Goal: Information Seeking & Learning: Learn about a topic

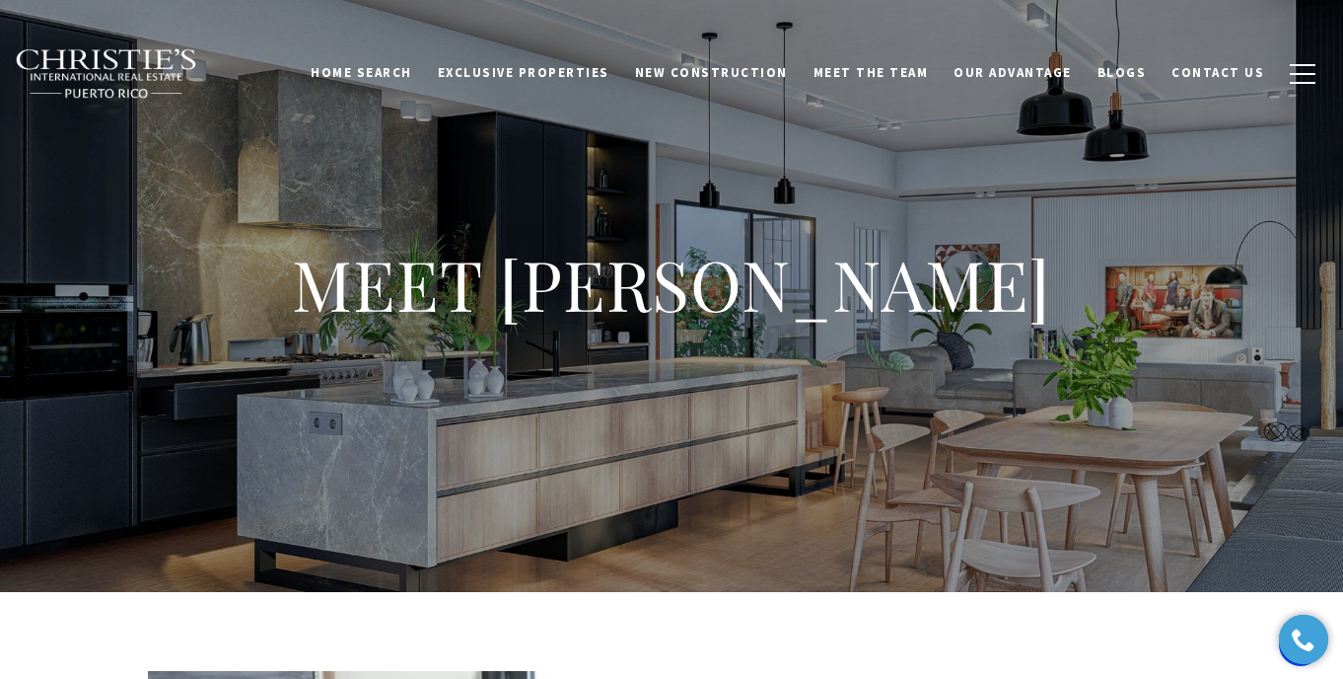
drag, startPoint x: 1030, startPoint y: 299, endPoint x: 539, endPoint y: 287, distance: 490.3
click at [538, 287] on h1 "MEET [PERSON_NAME]" at bounding box center [671, 284] width 789 height 87
copy h1 "[PERSON_NAME]"
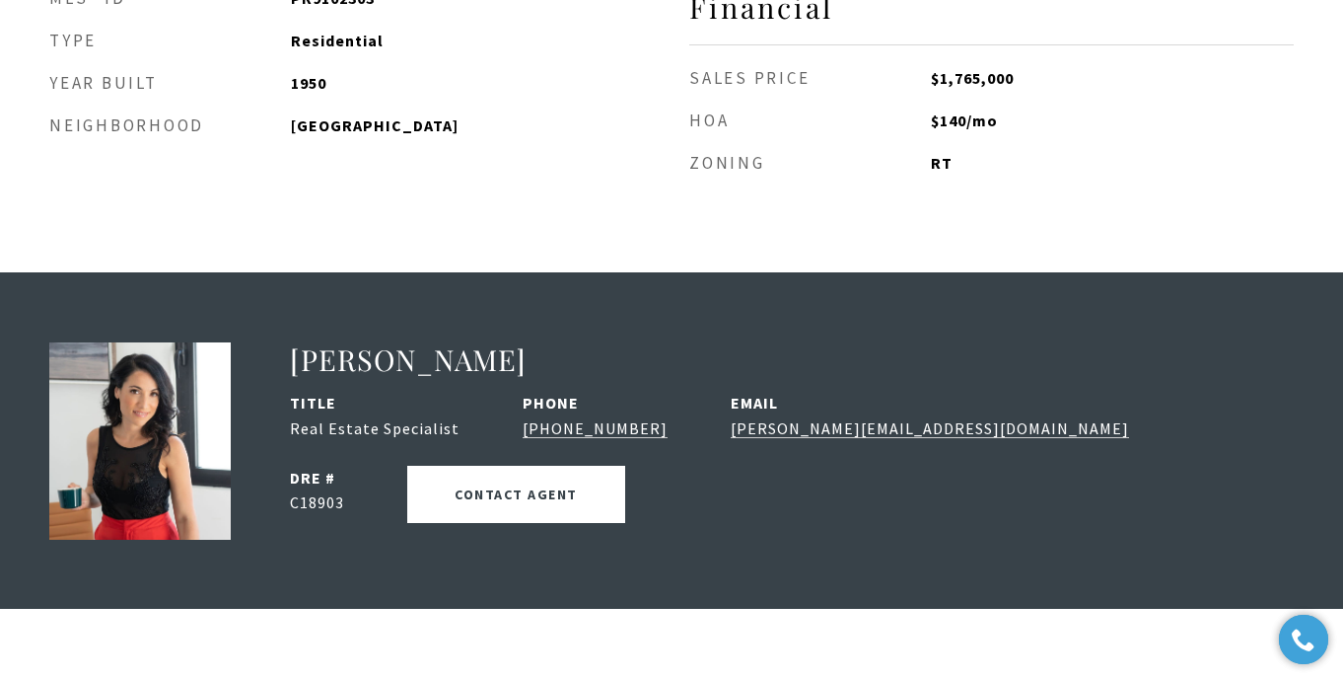
scroll to position [2348, 0]
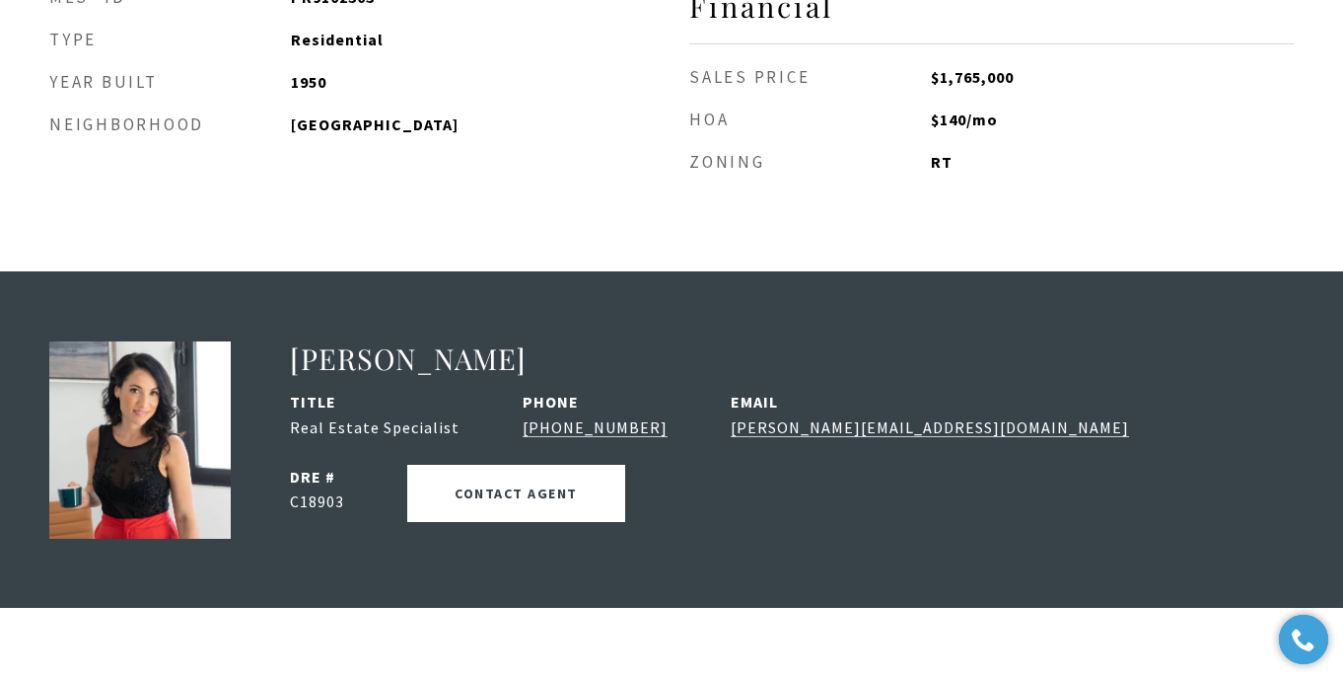
click at [162, 342] on img at bounding box center [139, 439] width 181 height 197
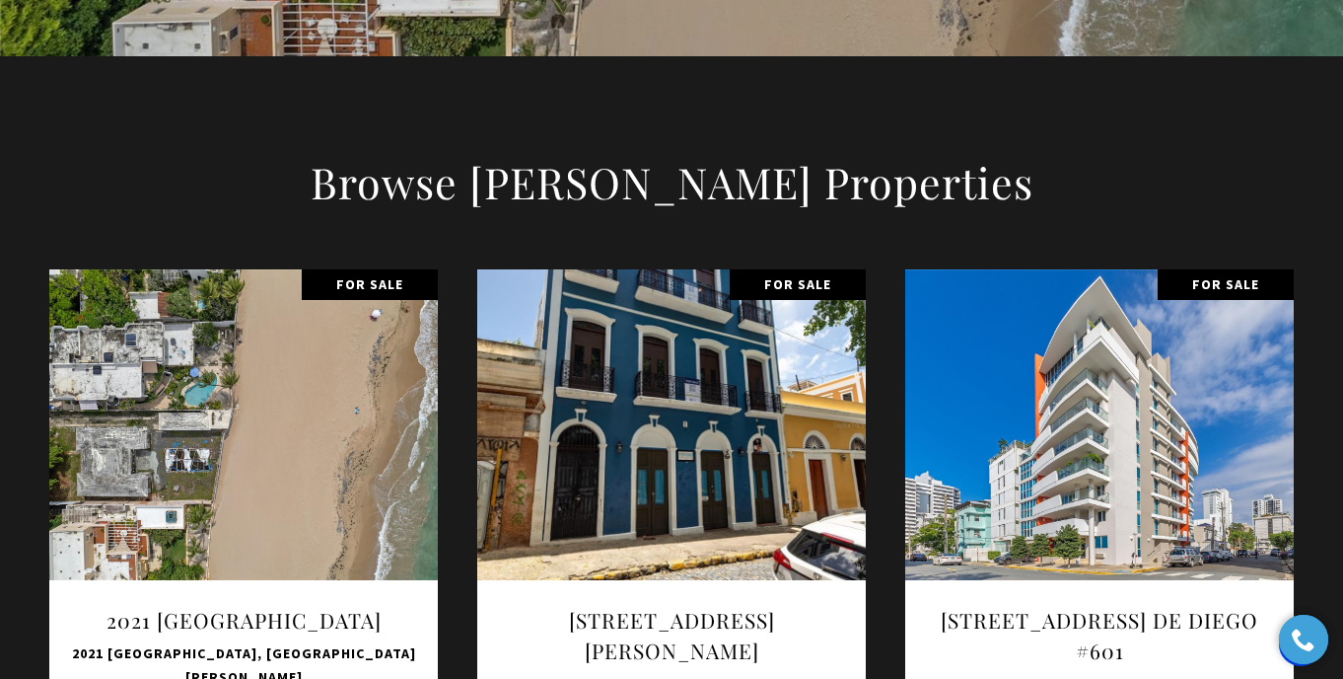
scroll to position [2402, 0]
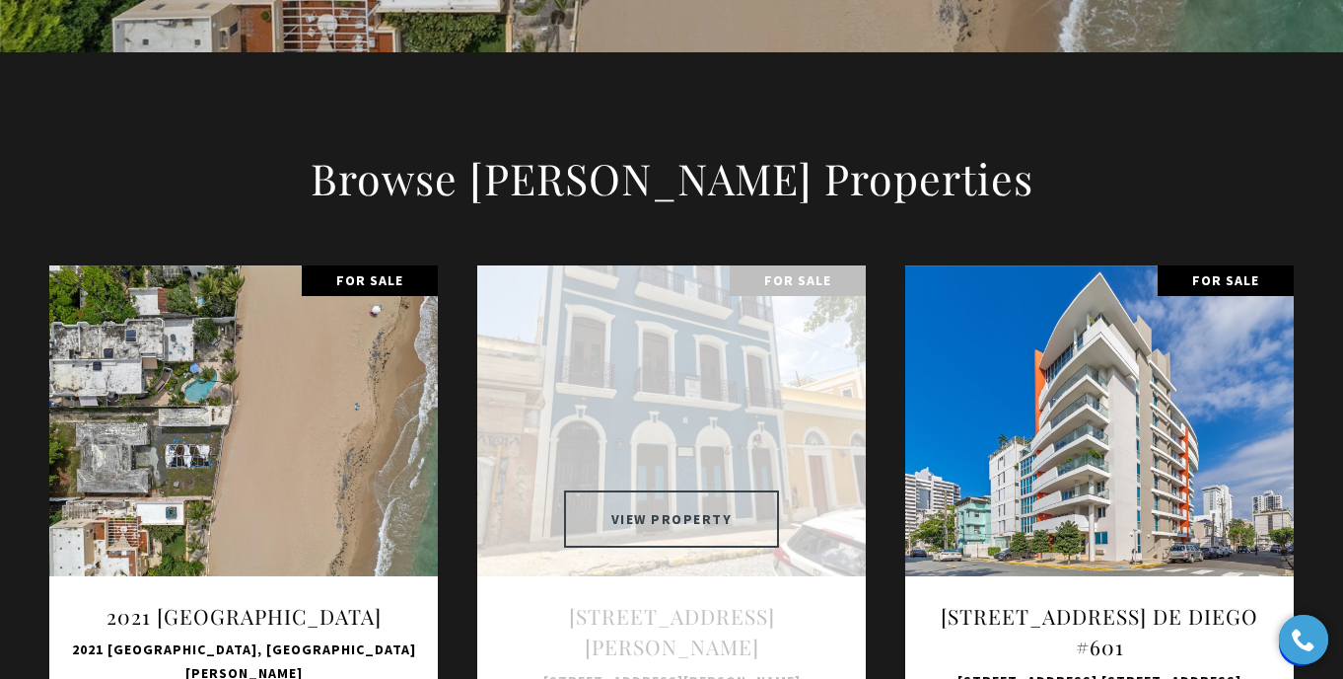
click at [686, 490] on button "VIEW PROPERTY" at bounding box center [672, 518] width 216 height 57
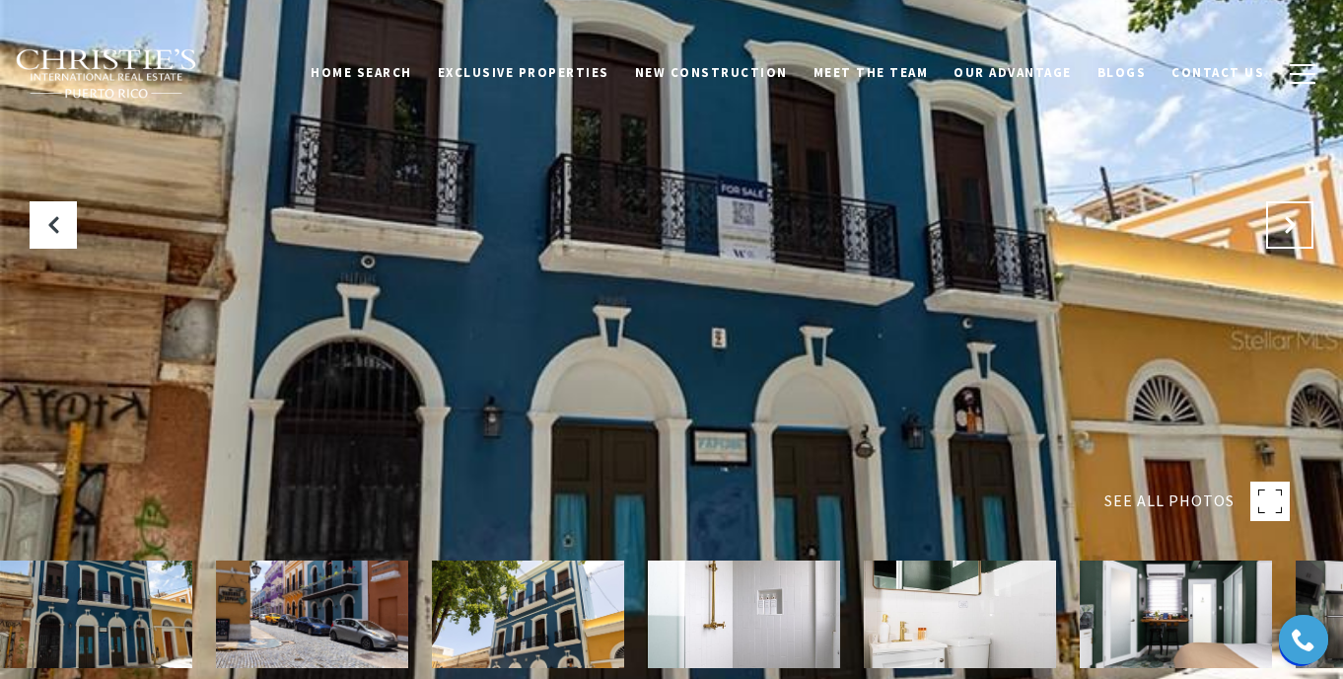
click at [1293, 209] on button at bounding box center [1289, 224] width 47 height 47
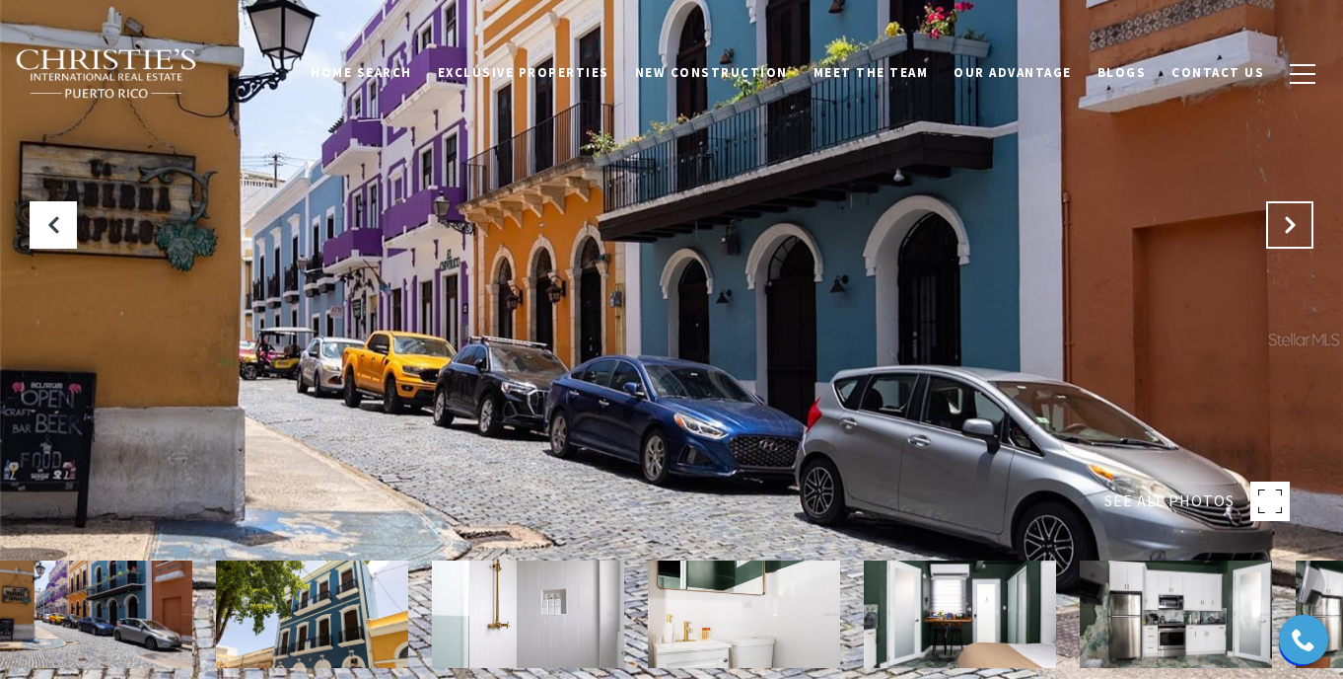
click at [1285, 219] on icon "Next Slide" at bounding box center [1290, 225] width 20 height 20
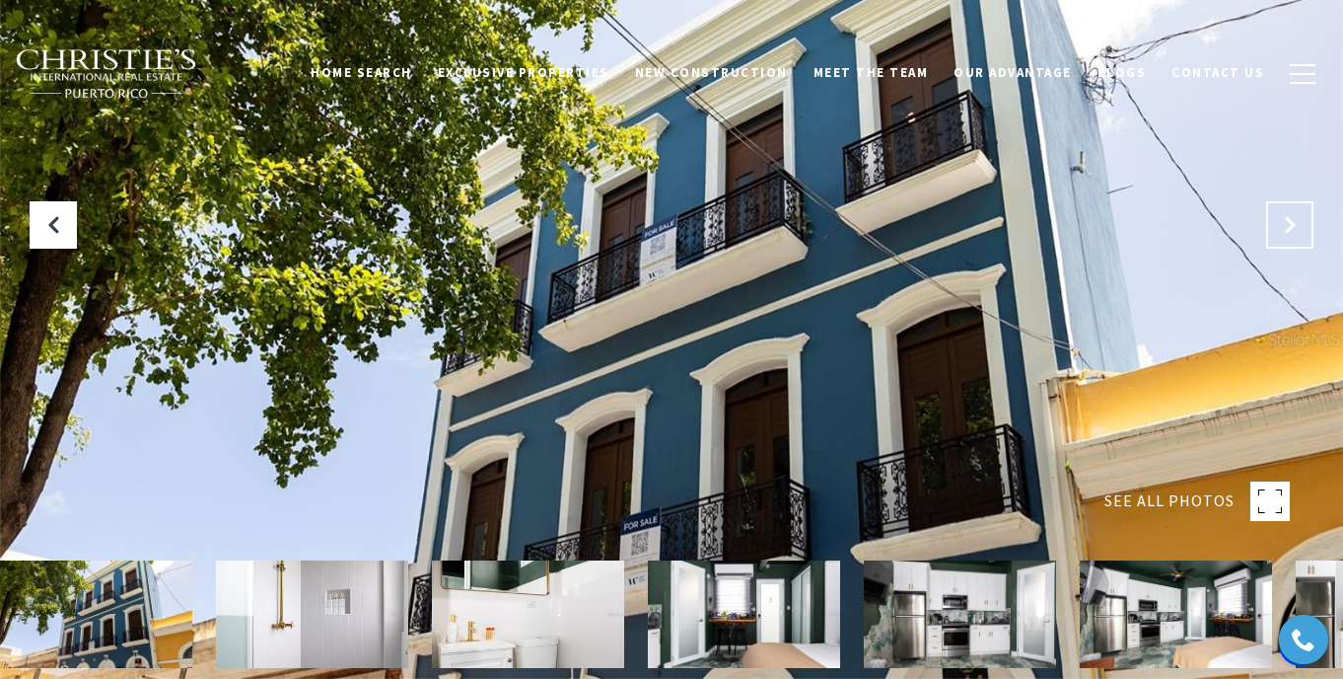
click at [1285, 219] on icon "Next Slide" at bounding box center [1290, 225] width 20 height 20
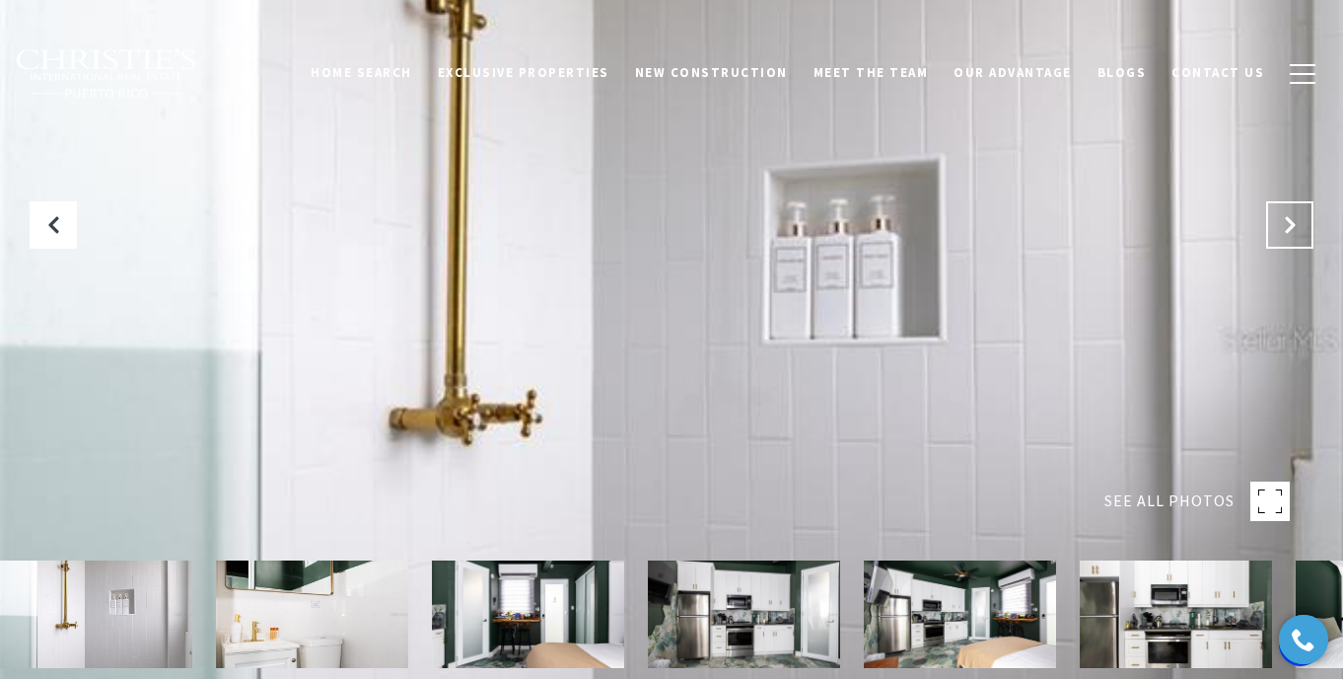
click at [1285, 219] on icon "Next Slide" at bounding box center [1290, 225] width 20 height 20
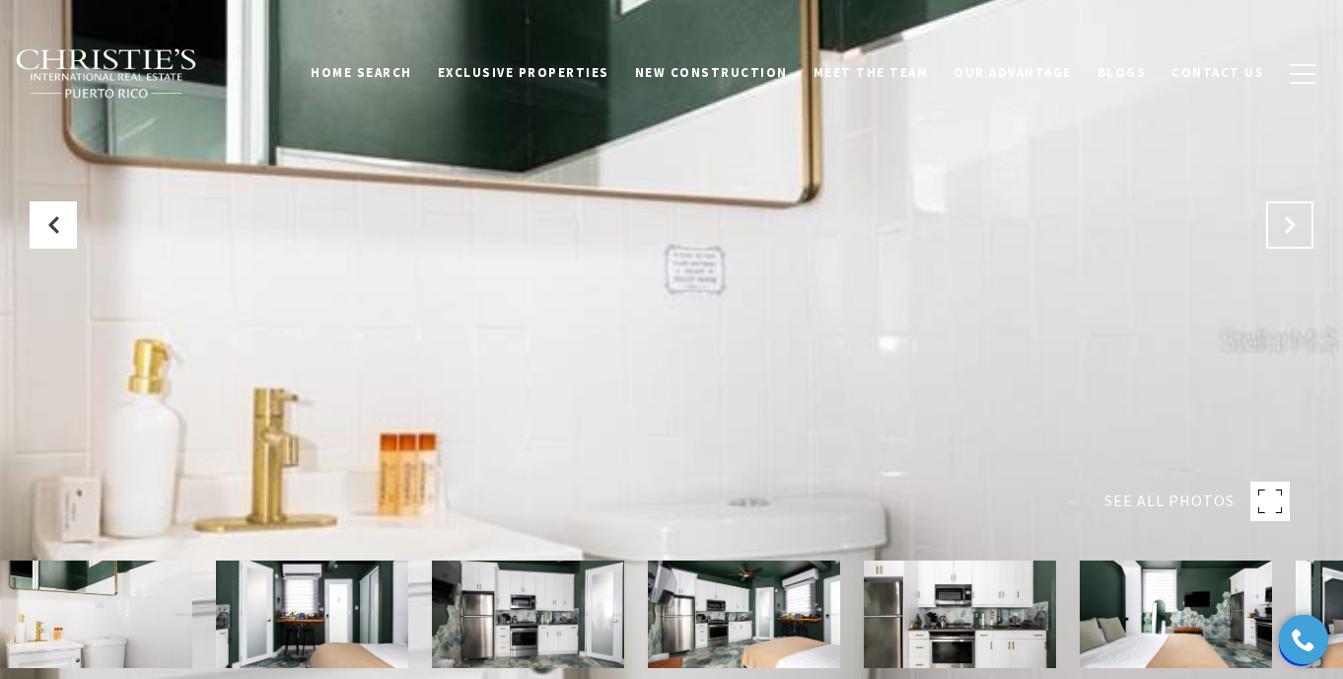
click at [1285, 219] on icon "Next Slide" at bounding box center [1290, 225] width 20 height 20
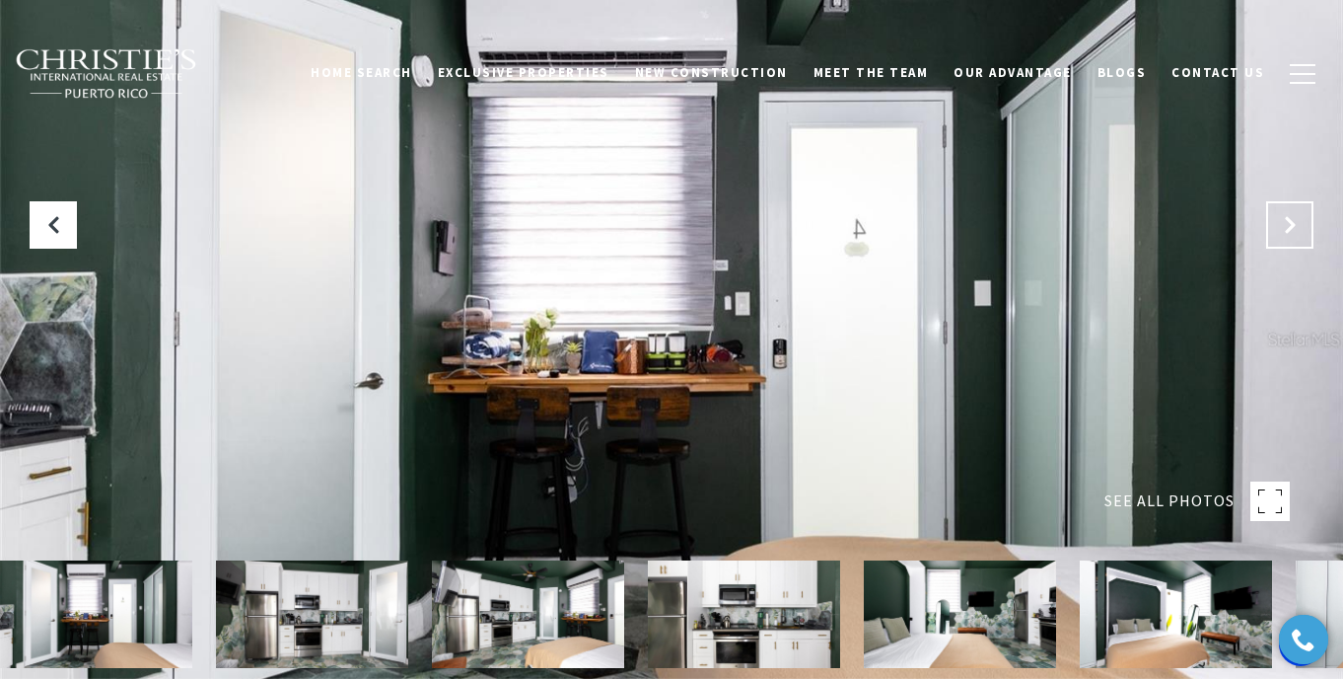
click at [1285, 219] on icon "Next Slide" at bounding box center [1290, 225] width 20 height 20
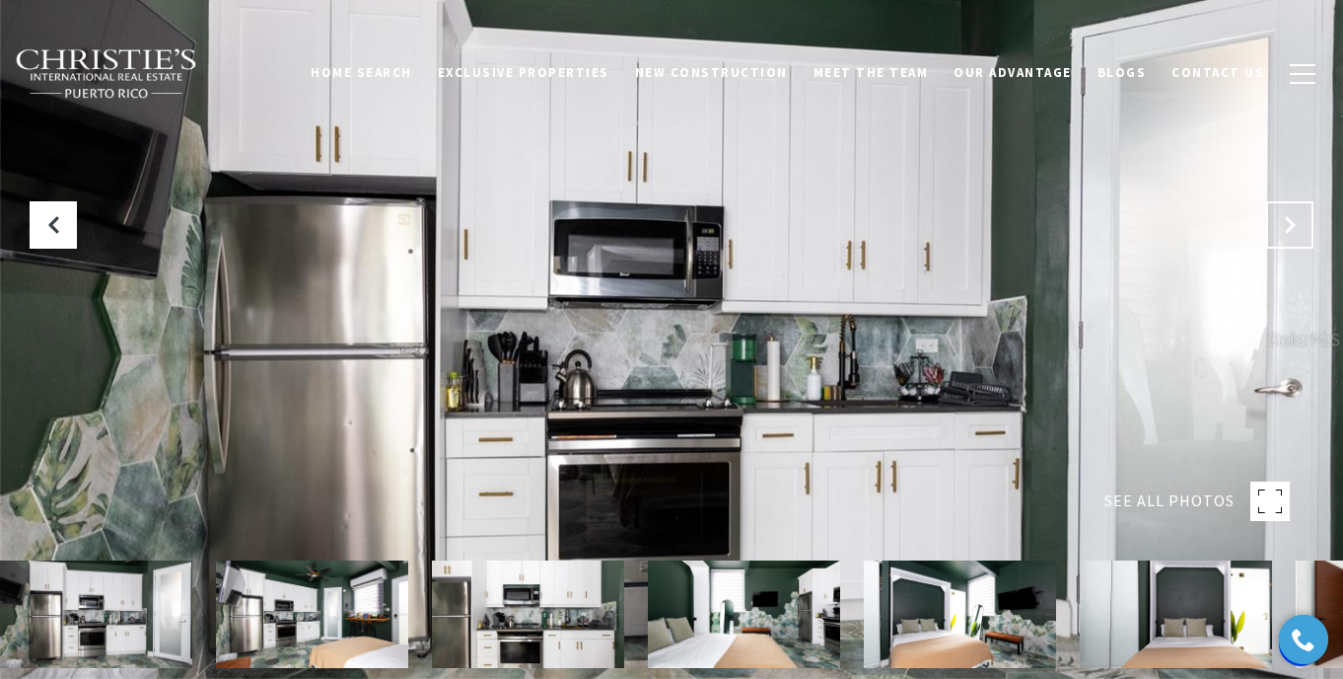
click at [1286, 219] on icon "Next Slide" at bounding box center [1290, 225] width 20 height 20
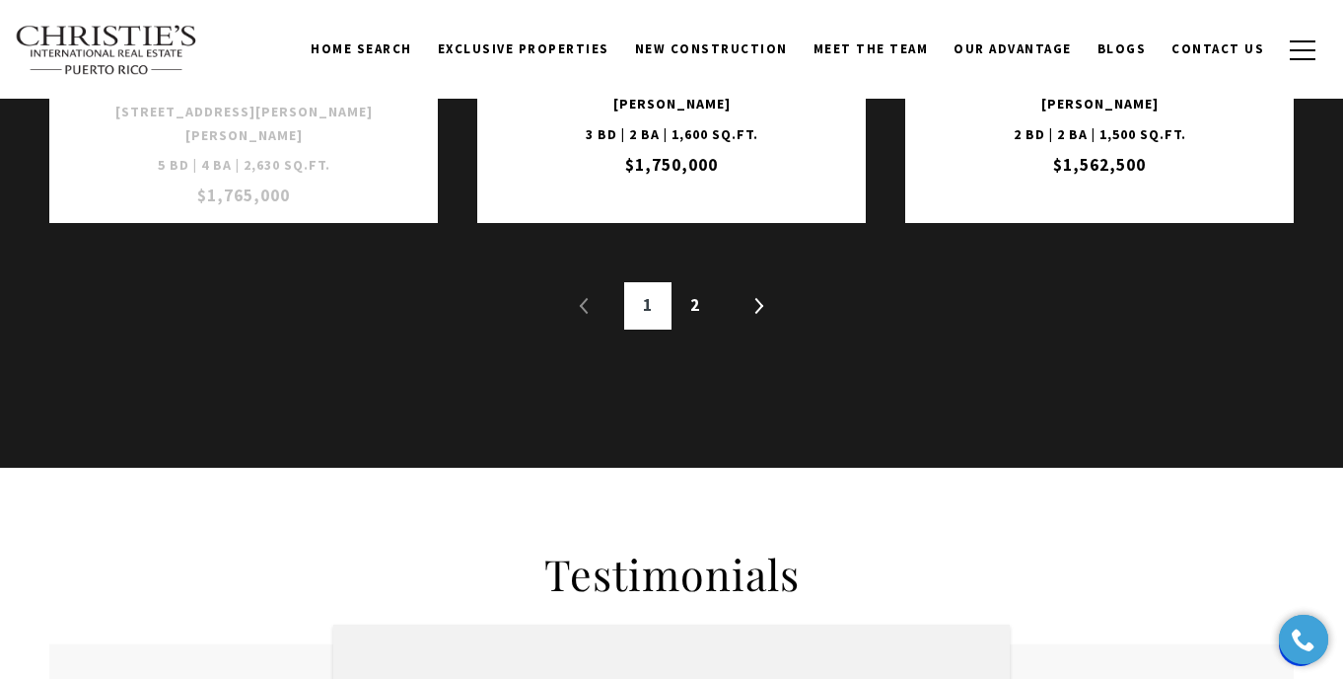
scroll to position [3523, 0]
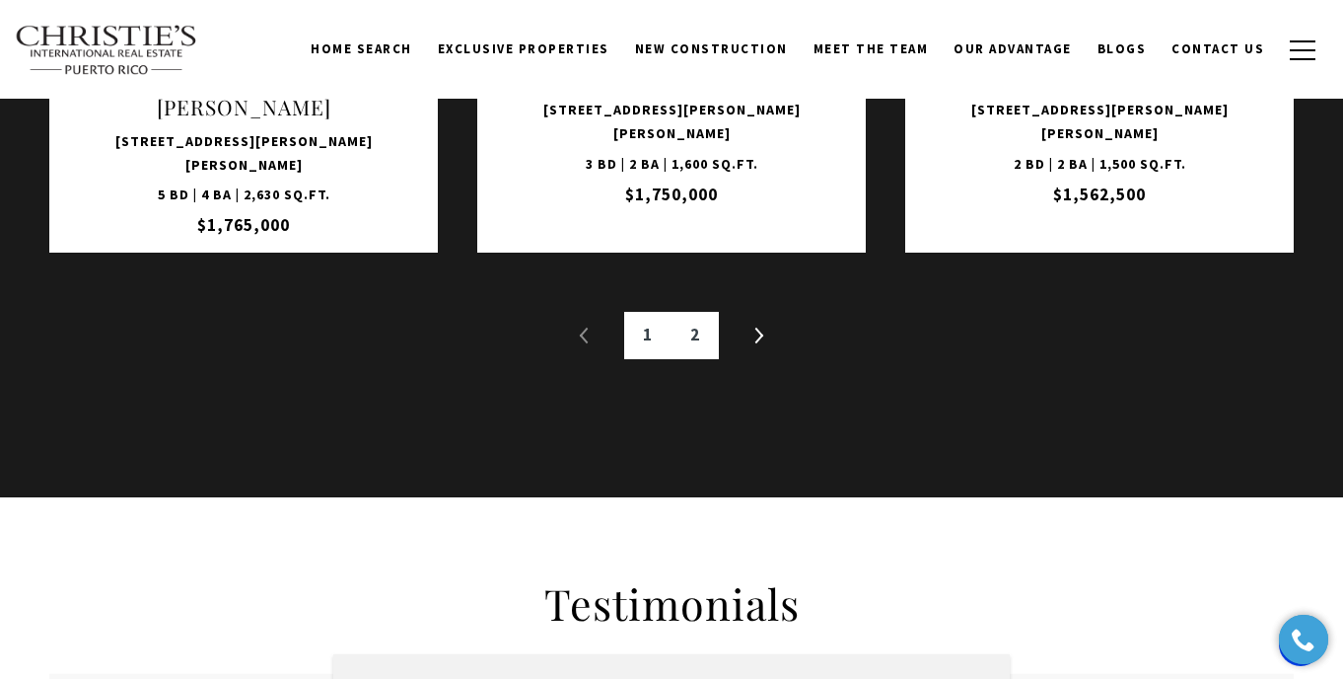
click at [692, 312] on link "2" at bounding box center [695, 335] width 47 height 47
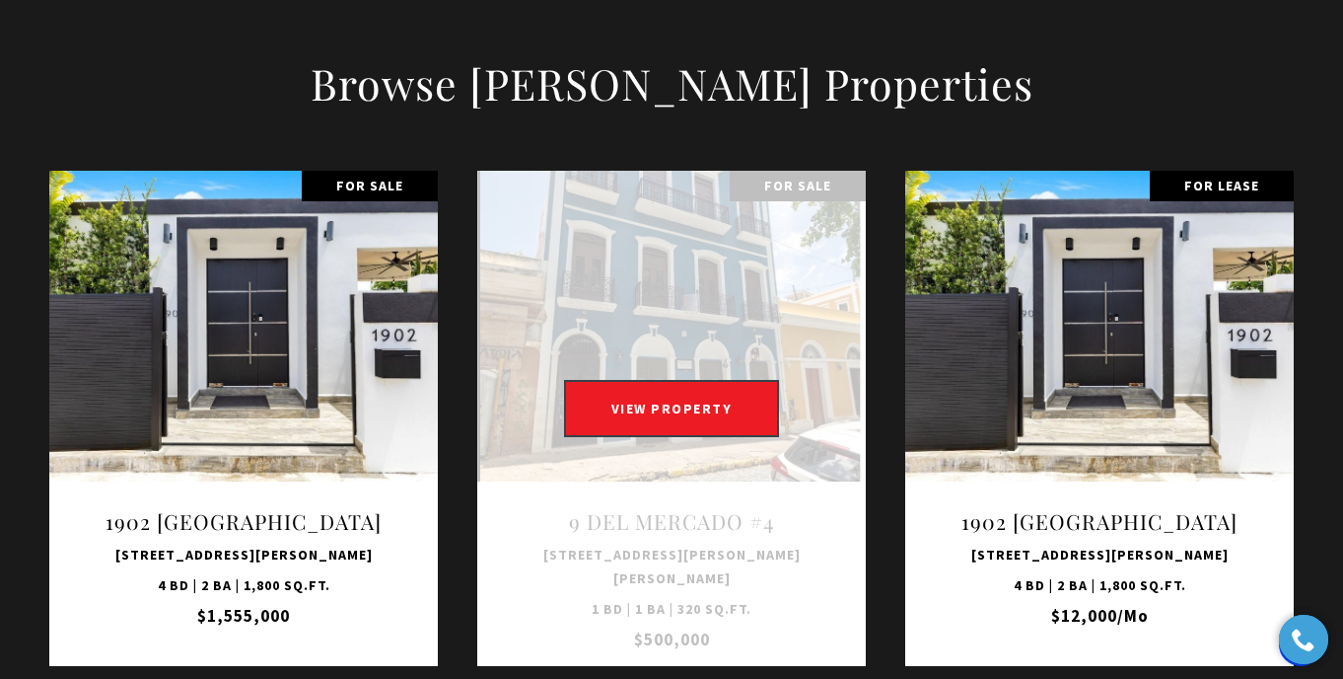
scroll to position [2506, 0]
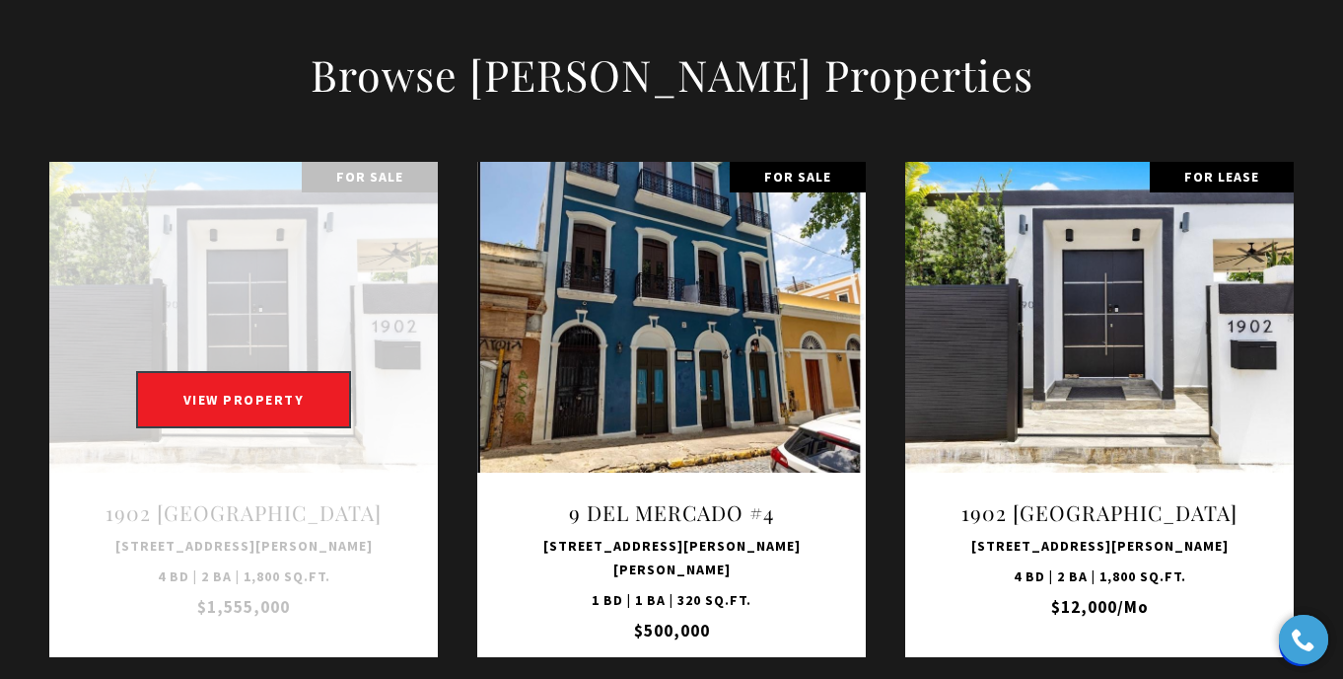
click at [301, 217] on link "Open this option" at bounding box center [243, 410] width 389 height 496
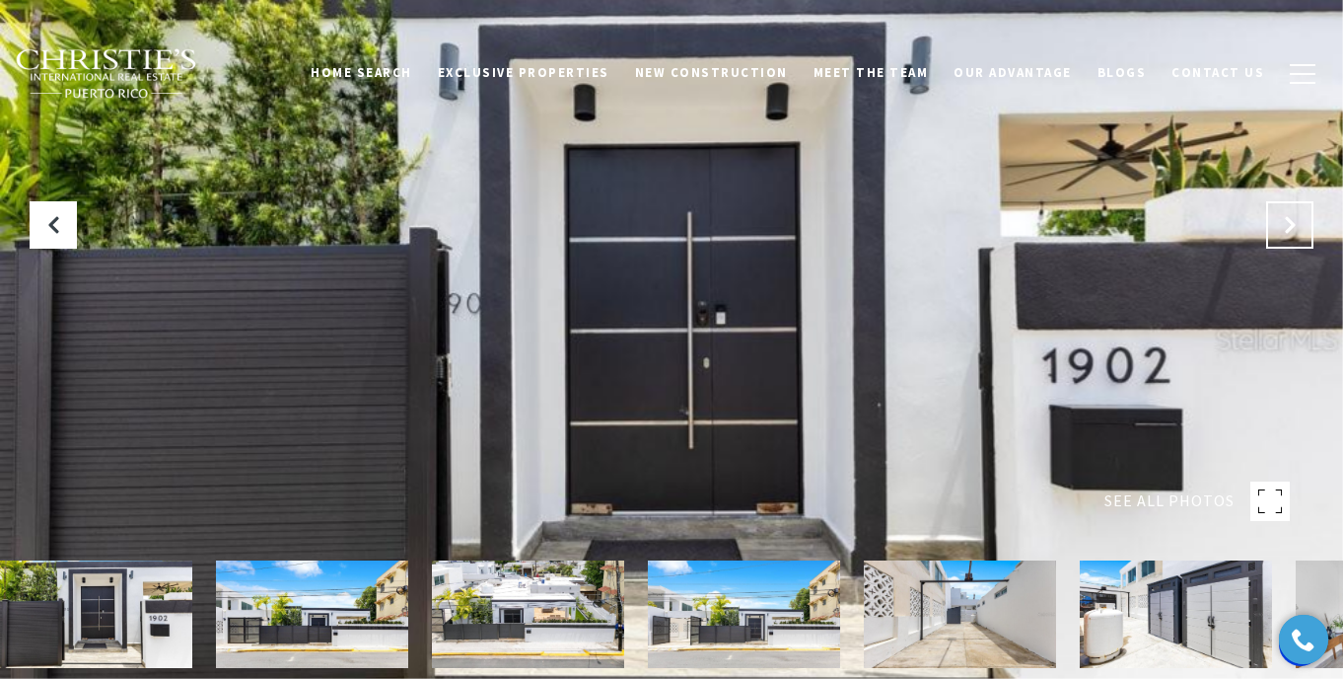
click at [1275, 210] on button "Next Slide" at bounding box center [1289, 224] width 47 height 47
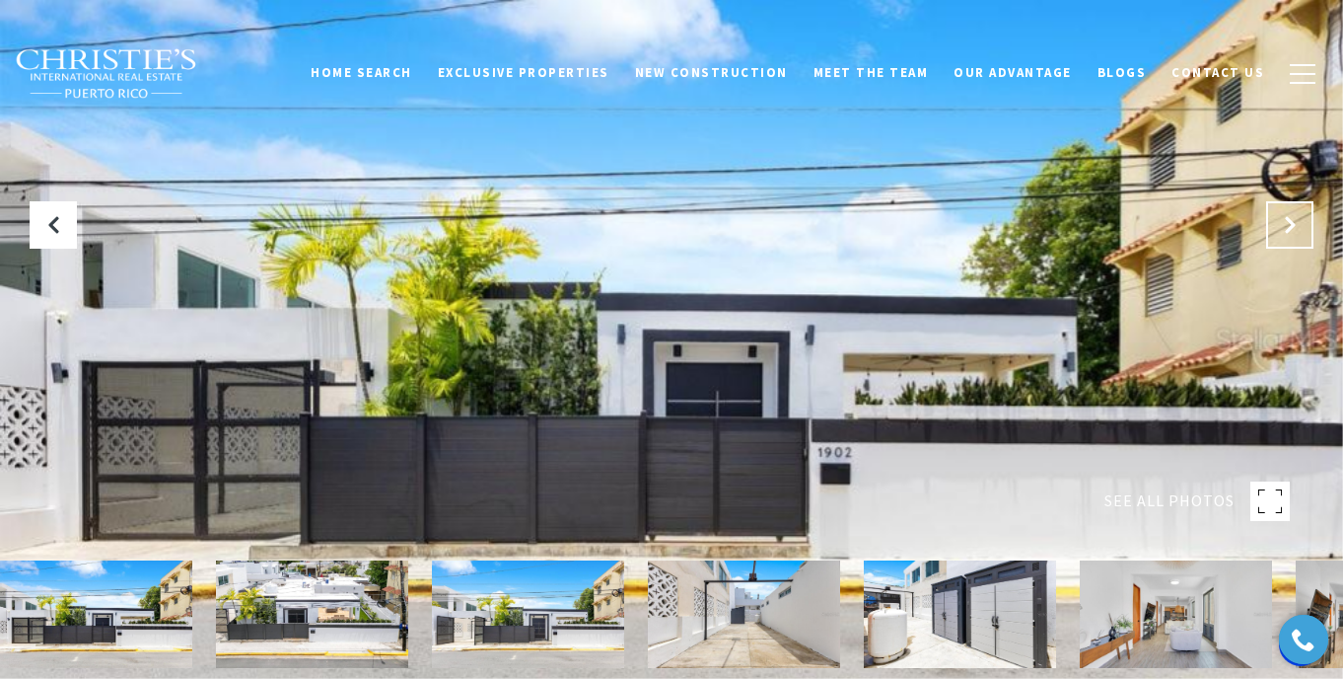
click at [1275, 210] on button "Next Slide" at bounding box center [1289, 224] width 47 height 47
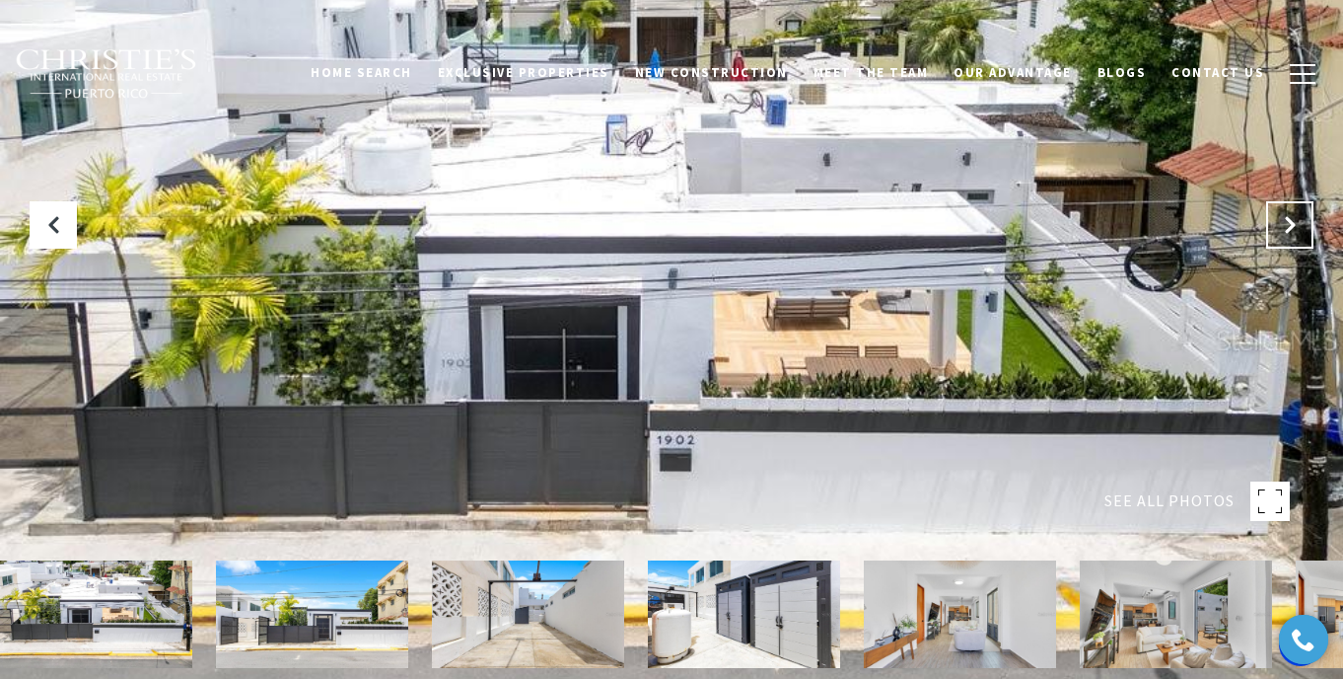
click at [1275, 210] on button "Next Slide" at bounding box center [1289, 224] width 47 height 47
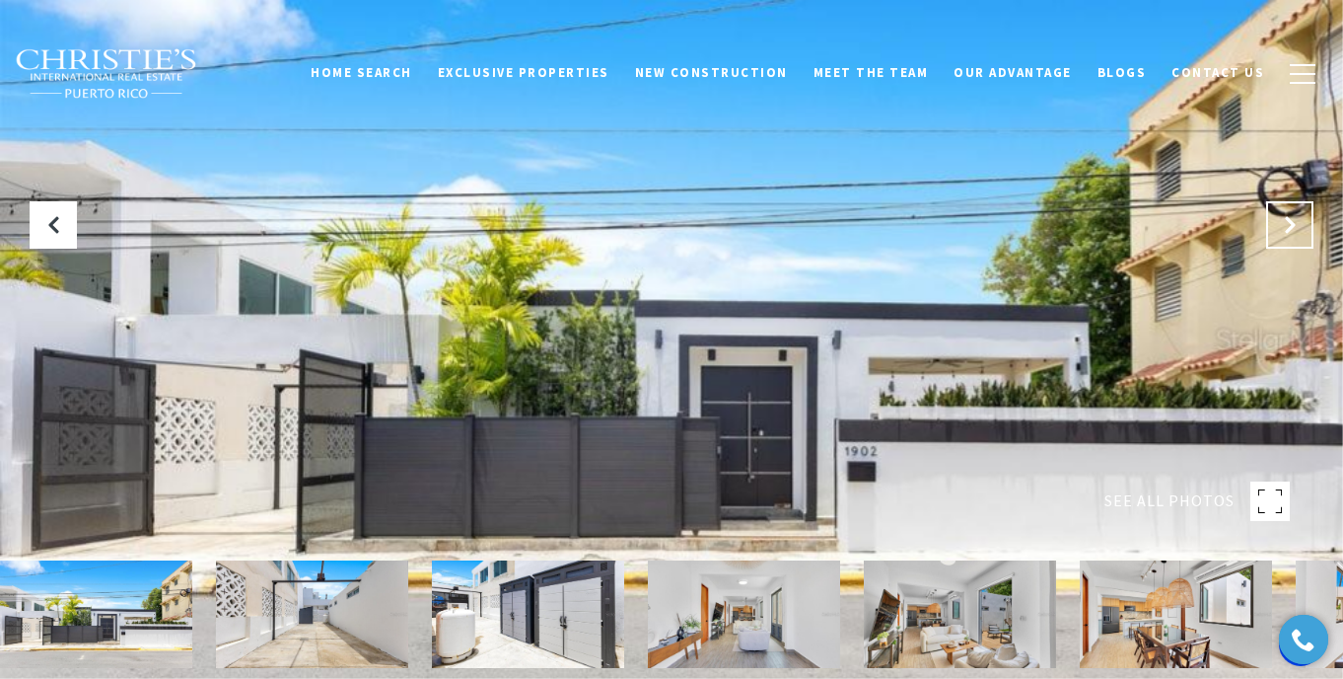
click at [1274, 215] on button "Next Slide" at bounding box center [1289, 224] width 47 height 47
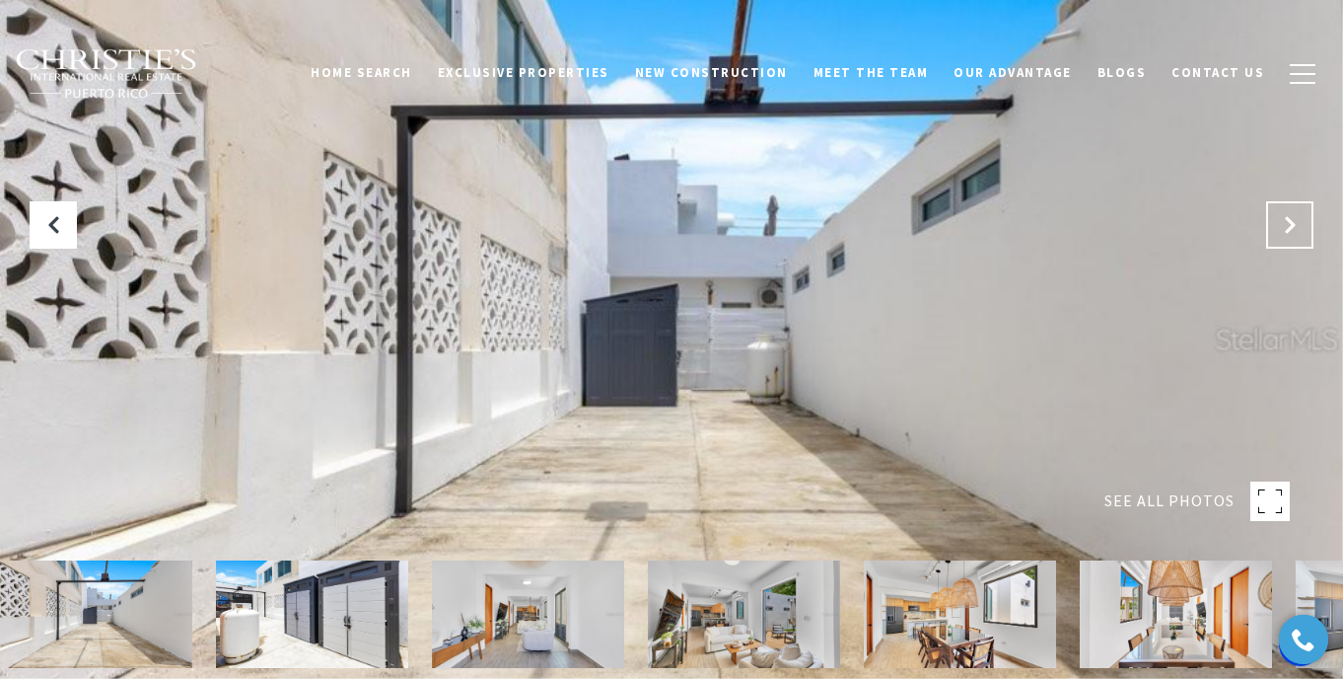
click at [1274, 216] on button "Next Slide" at bounding box center [1289, 224] width 47 height 47
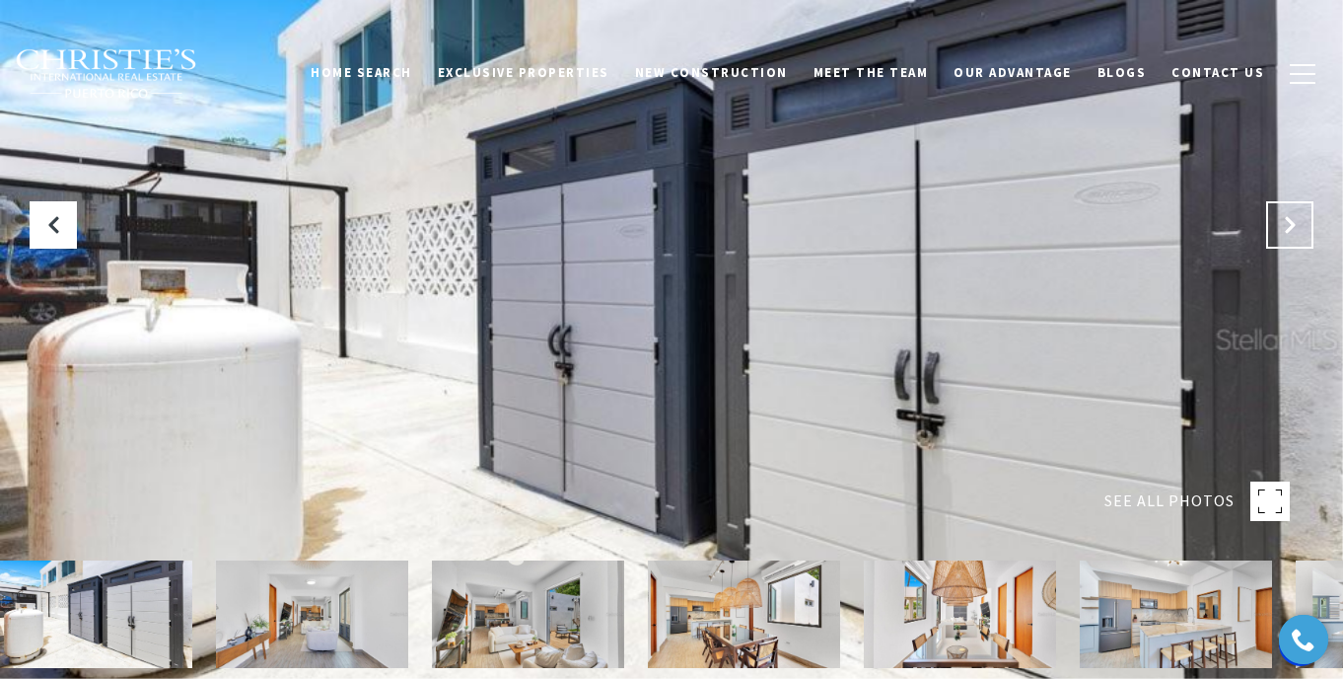
click at [1274, 216] on button "Next Slide" at bounding box center [1289, 224] width 47 height 47
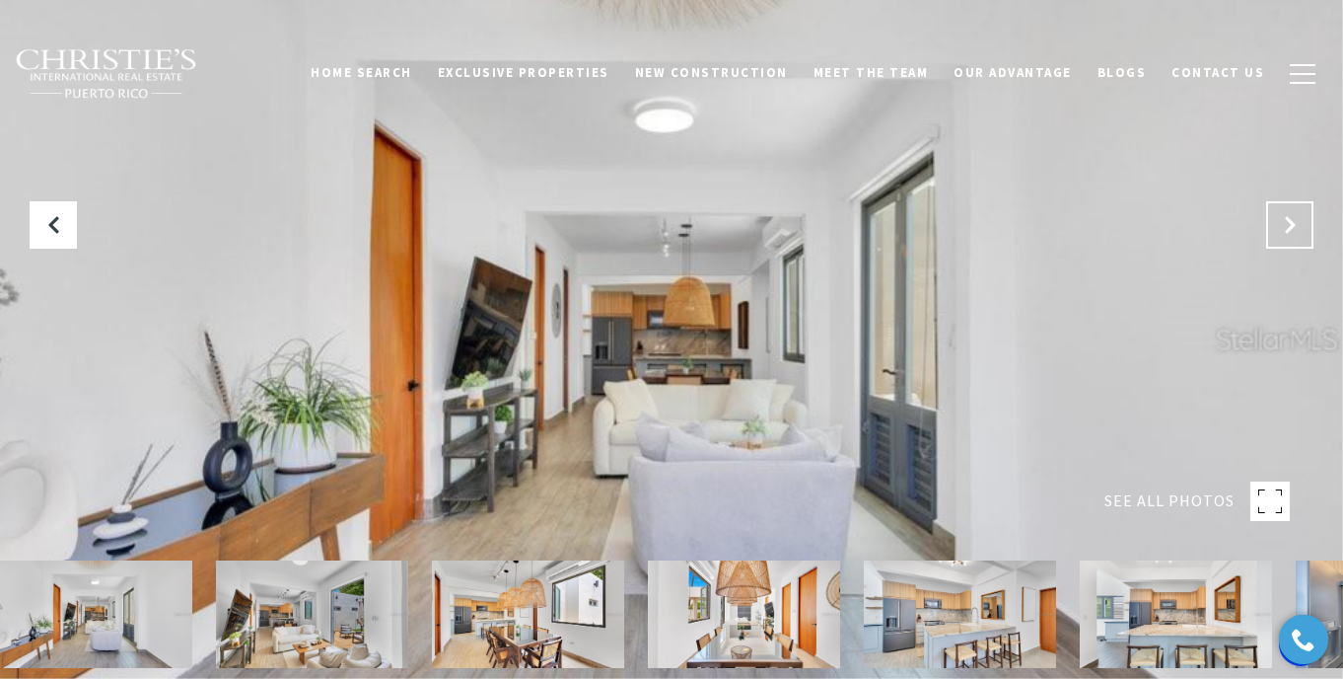
click at [1274, 216] on button "Next Slide" at bounding box center [1289, 224] width 47 height 47
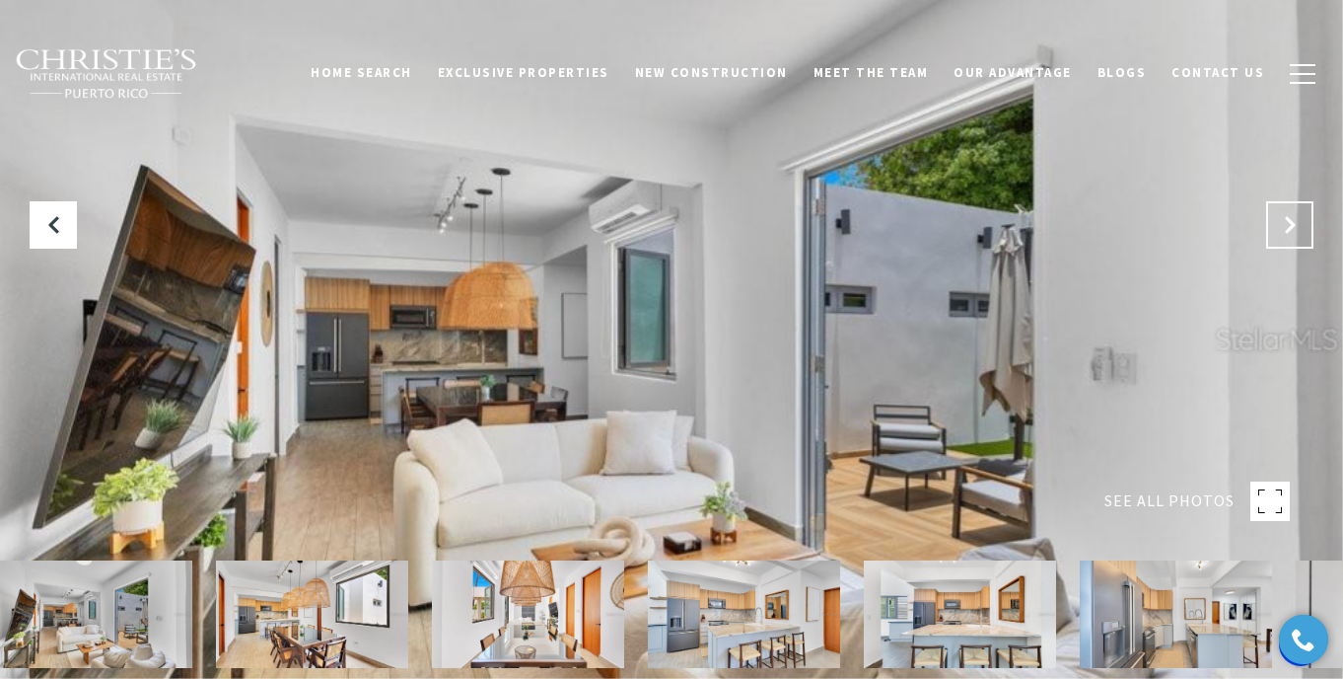
click at [1276, 220] on button "Next Slide" at bounding box center [1289, 224] width 47 height 47
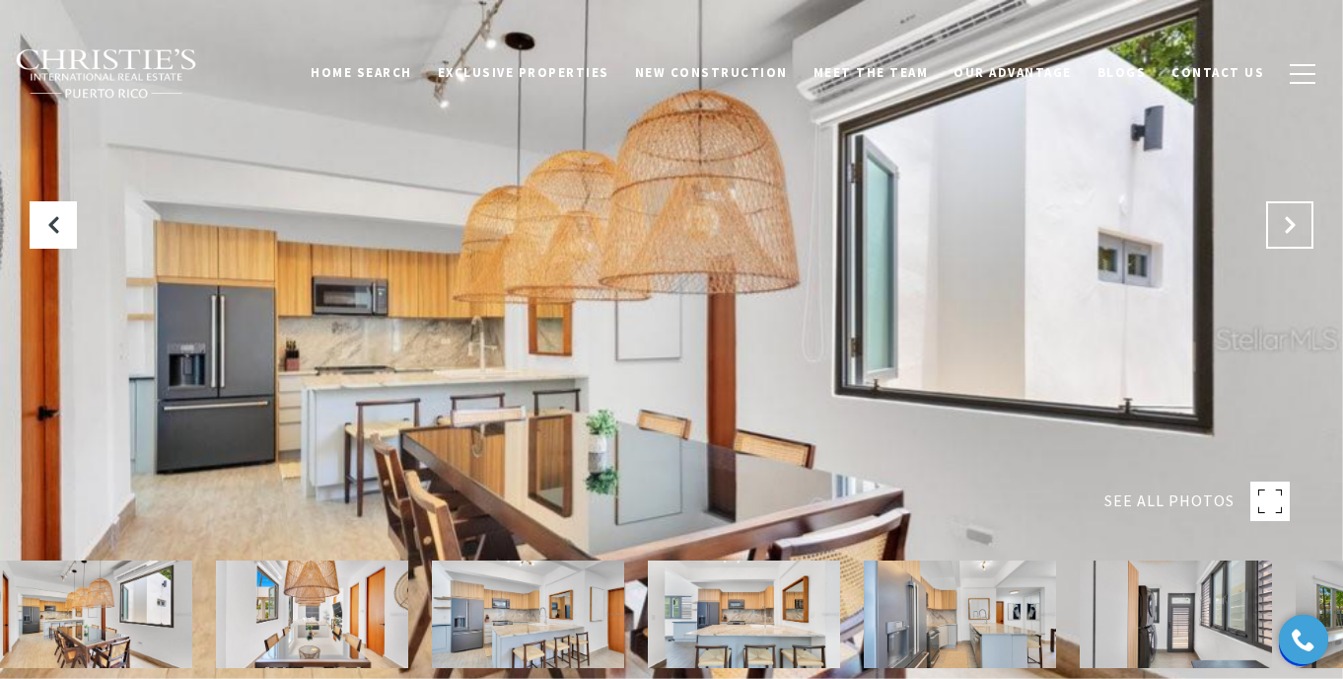
click at [1276, 219] on button "Next Slide" at bounding box center [1289, 224] width 47 height 47
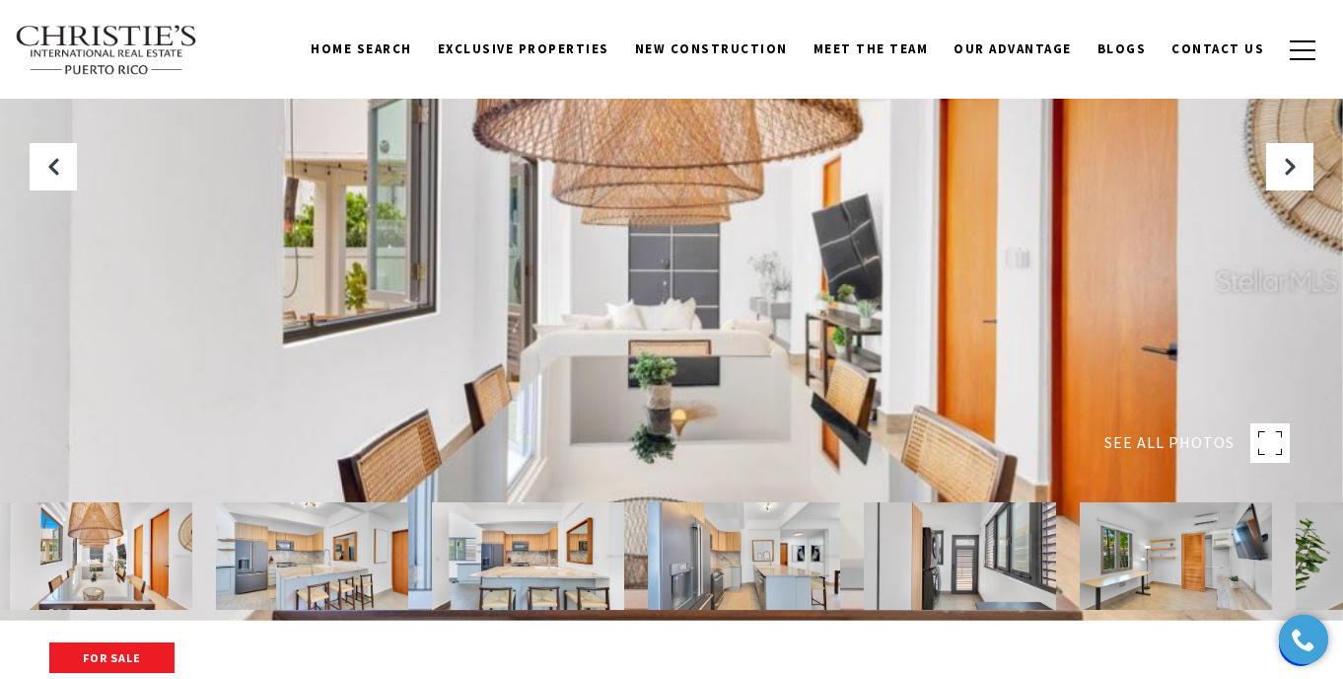
scroll to position [74, 0]
